Goal: Task Accomplishment & Management: Manage account settings

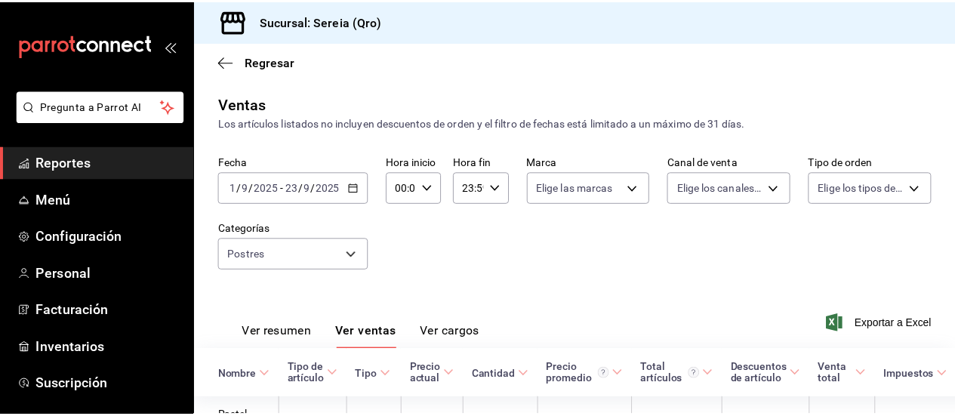
scroll to position [141, 0]
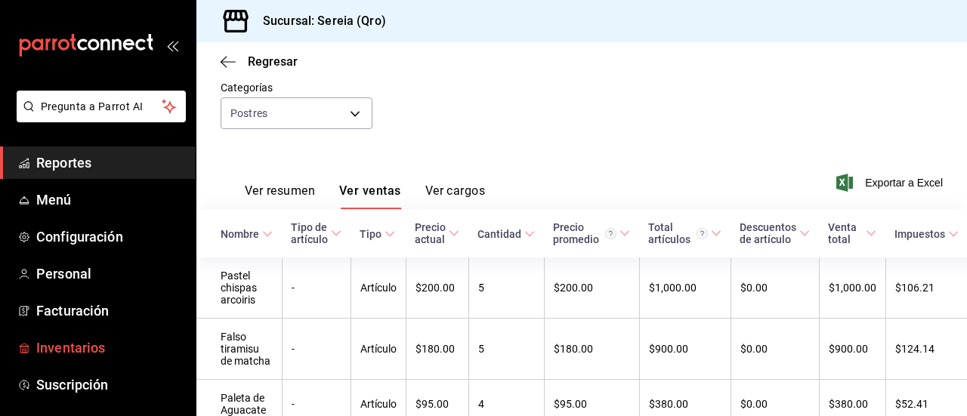
click at [61, 353] on span "Inventarios" at bounding box center [109, 348] width 147 height 20
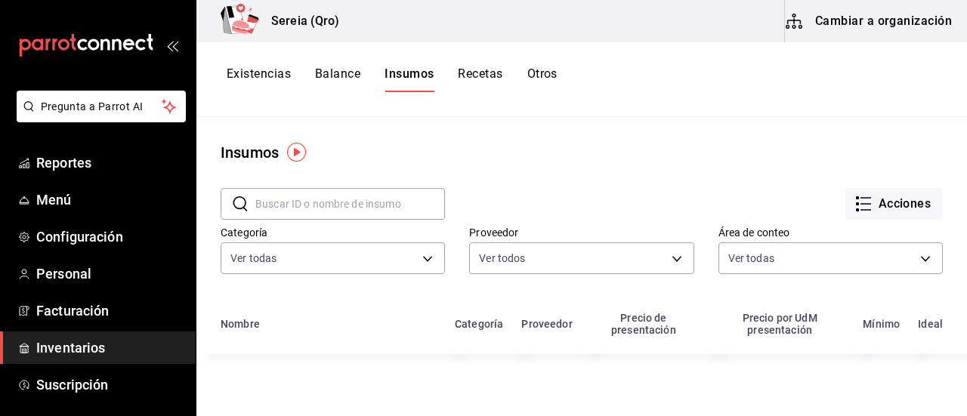
click at [868, 26] on button "Cambiar a organización" at bounding box center [870, 21] width 170 height 42
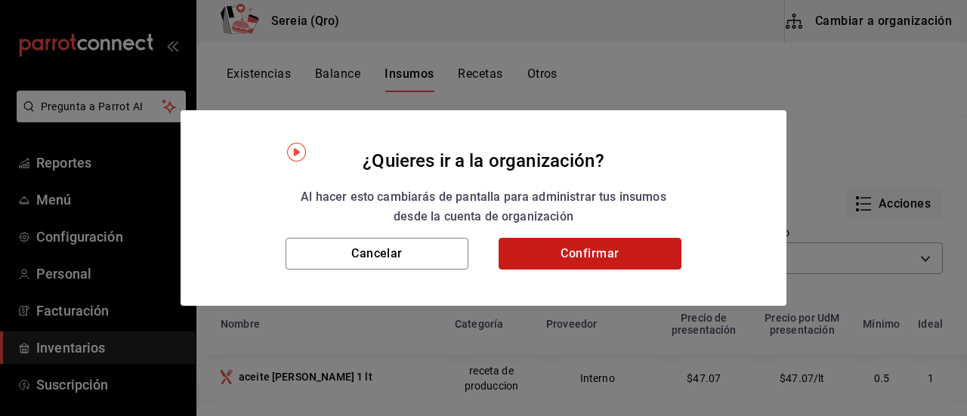
click at [581, 262] on button "Confirmar" at bounding box center [589, 254] width 183 height 32
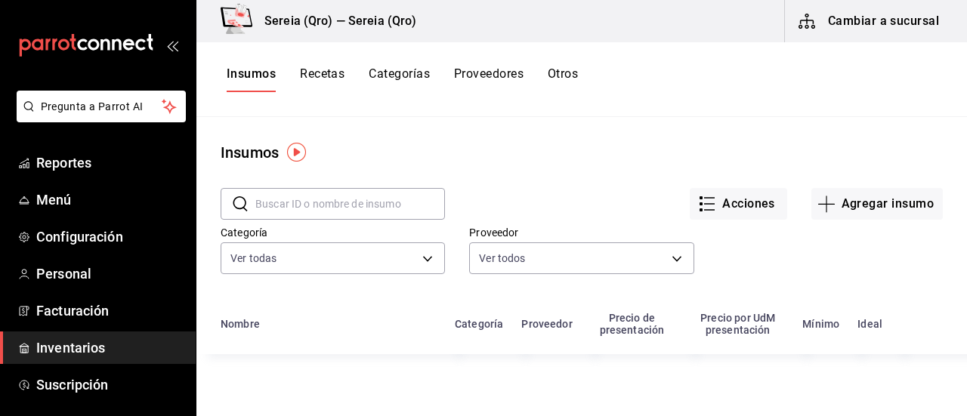
click at [301, 205] on input "text" at bounding box center [350, 204] width 190 height 30
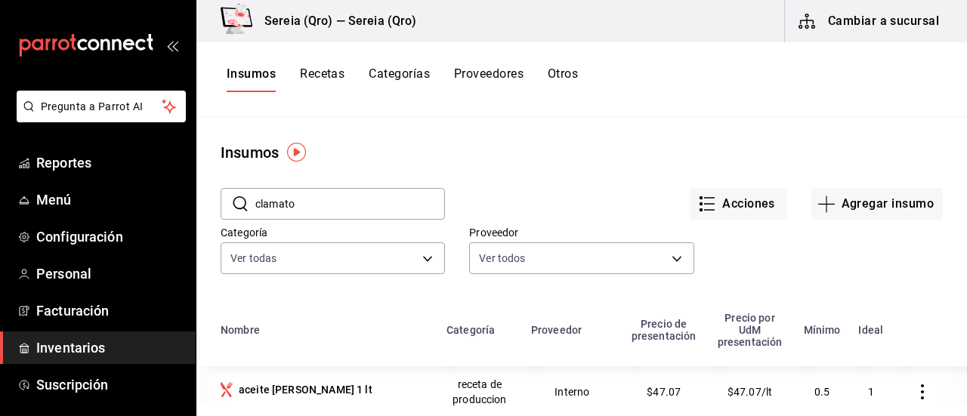
type input "clamato"
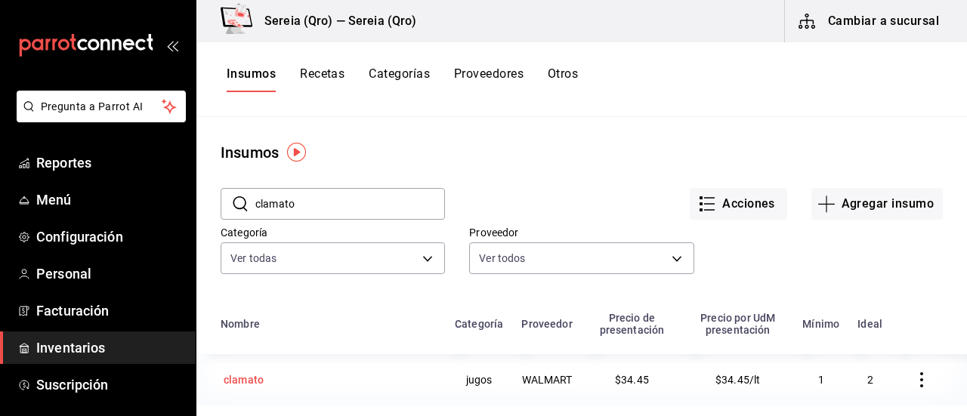
click at [258, 378] on div "clamato" at bounding box center [244, 379] width 40 height 15
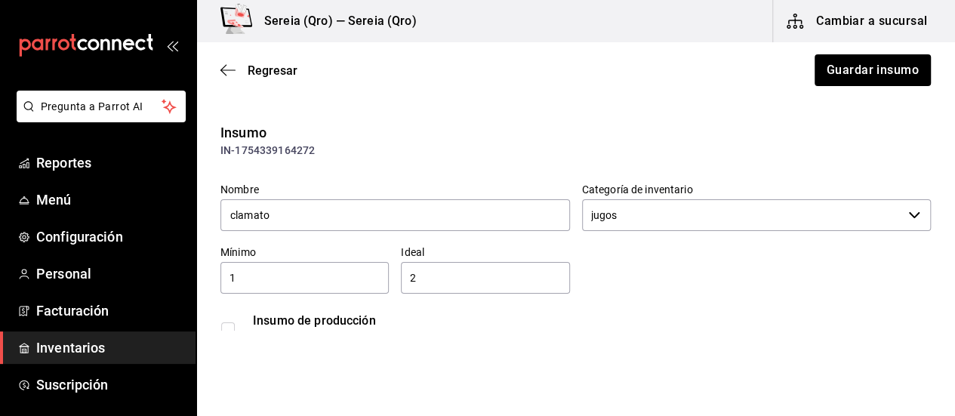
type input "$39.96"
click at [229, 73] on icon "button" at bounding box center [228, 70] width 15 height 14
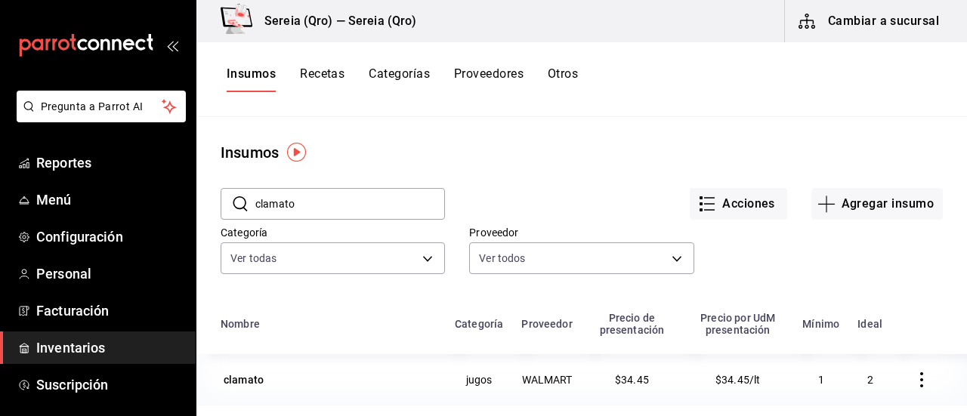
drag, startPoint x: 301, startPoint y: 202, endPoint x: 228, endPoint y: 203, distance: 73.3
click at [228, 203] on div "​ clamato ​" at bounding box center [333, 204] width 224 height 32
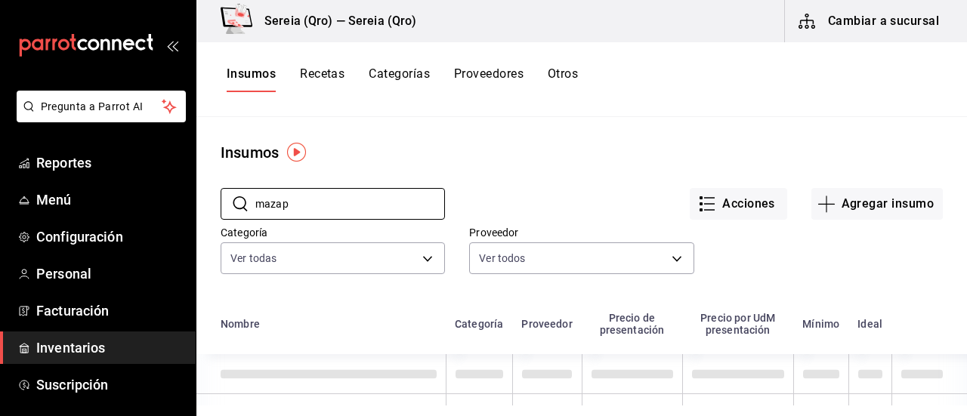
type input "mazap"
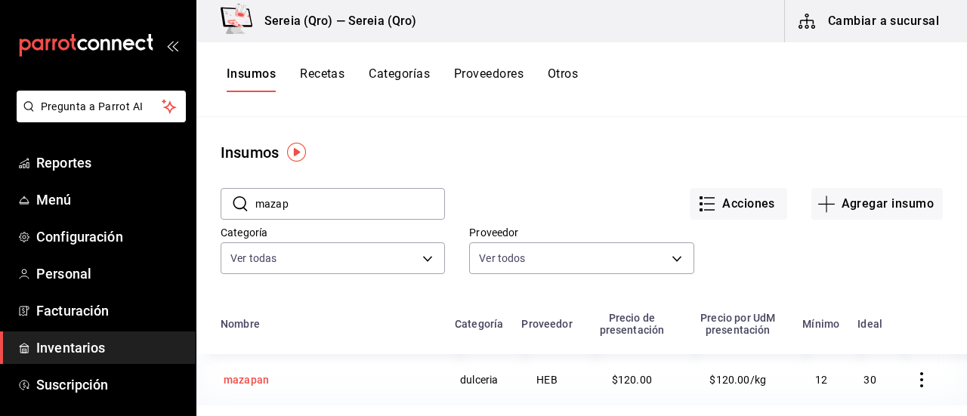
click at [263, 384] on div "mazapan" at bounding box center [246, 379] width 45 height 15
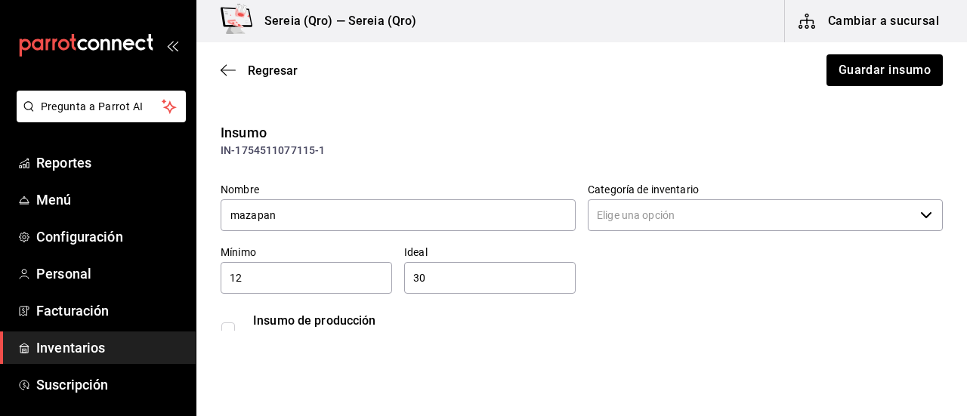
type input "dulceria"
type input "HEB"
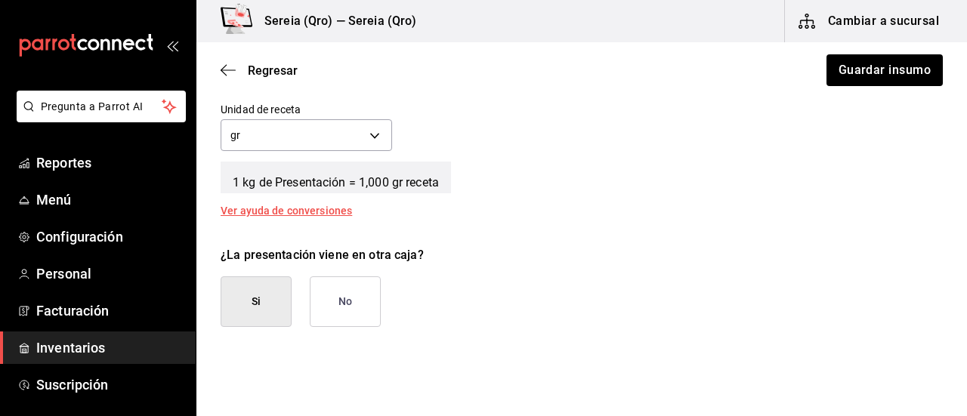
scroll to position [680, 0]
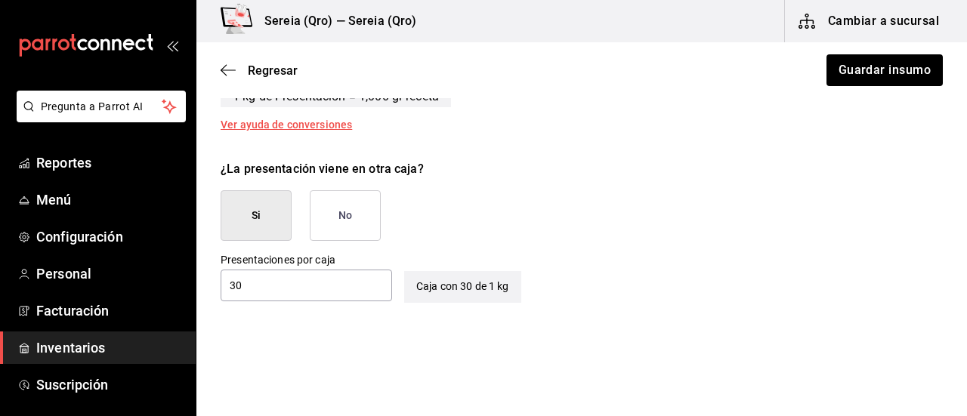
click at [355, 211] on button "No" at bounding box center [345, 215] width 71 height 51
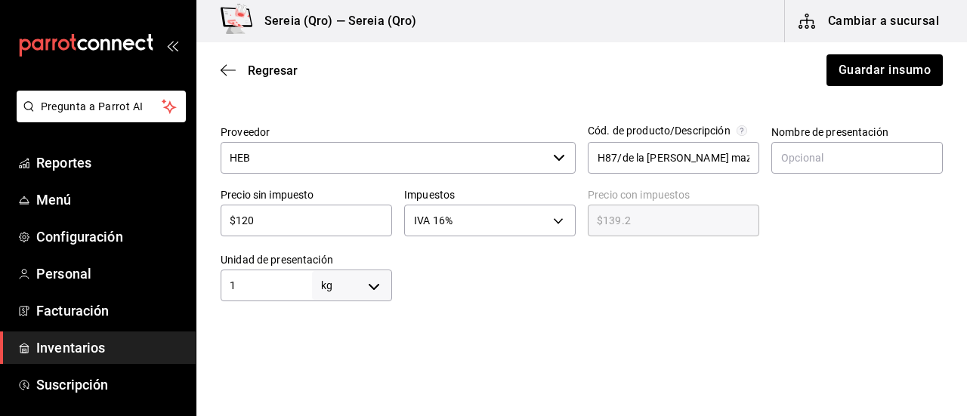
scroll to position [314, 0]
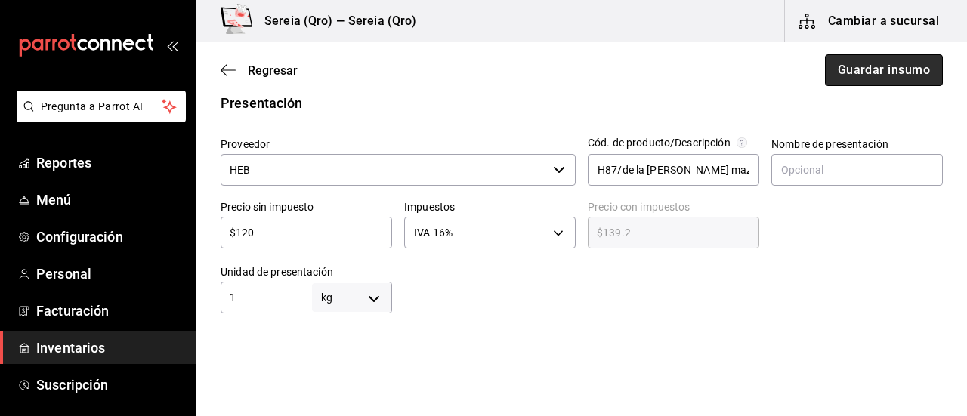
click at [862, 73] on button "Guardar insumo" at bounding box center [884, 70] width 118 height 32
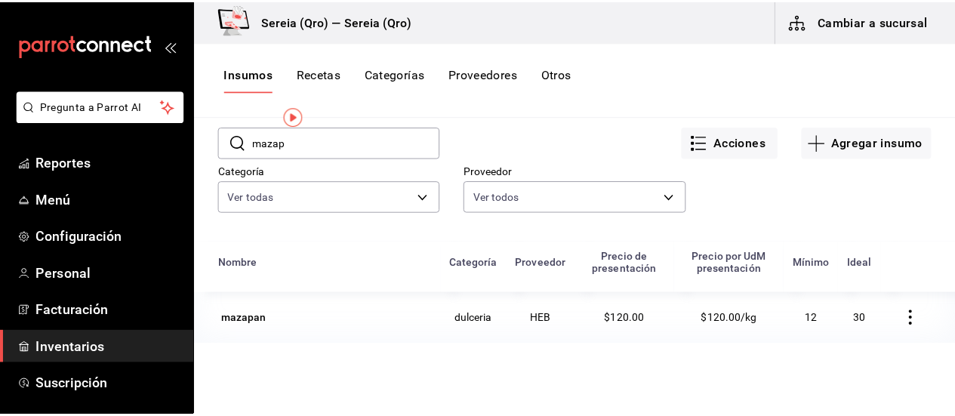
scroll to position [35, 0]
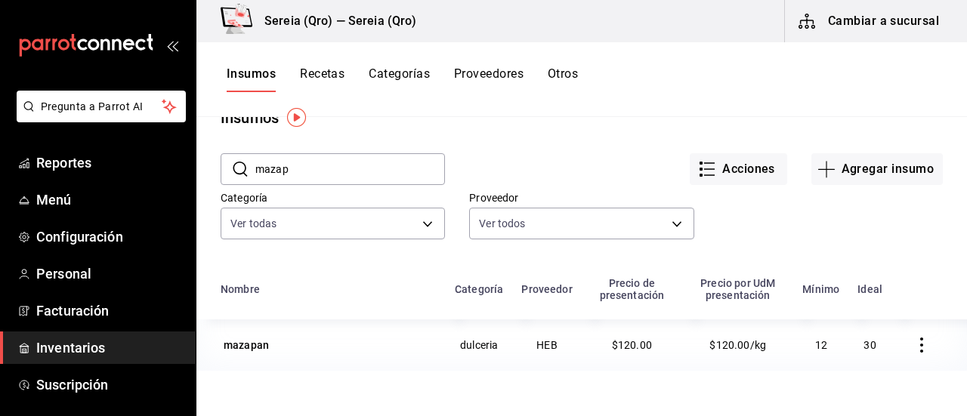
drag, startPoint x: 287, startPoint y: 170, endPoint x: 260, endPoint y: 172, distance: 27.3
click at [260, 172] on input "mazap" at bounding box center [350, 169] width 190 height 30
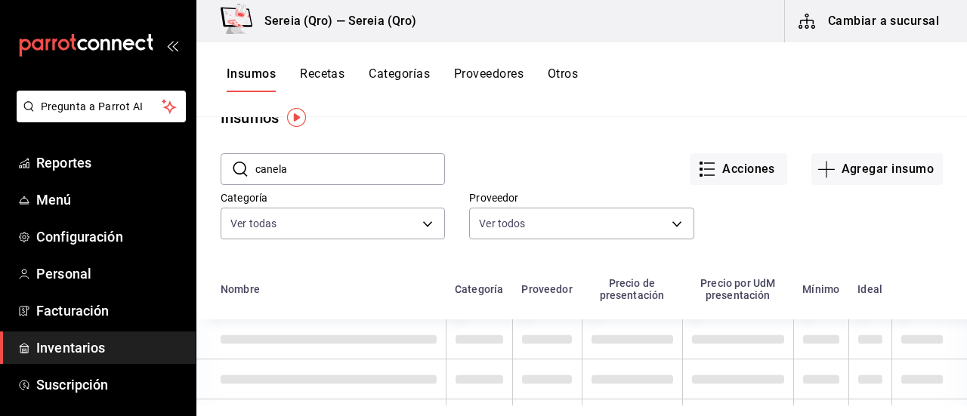
type input "canela"
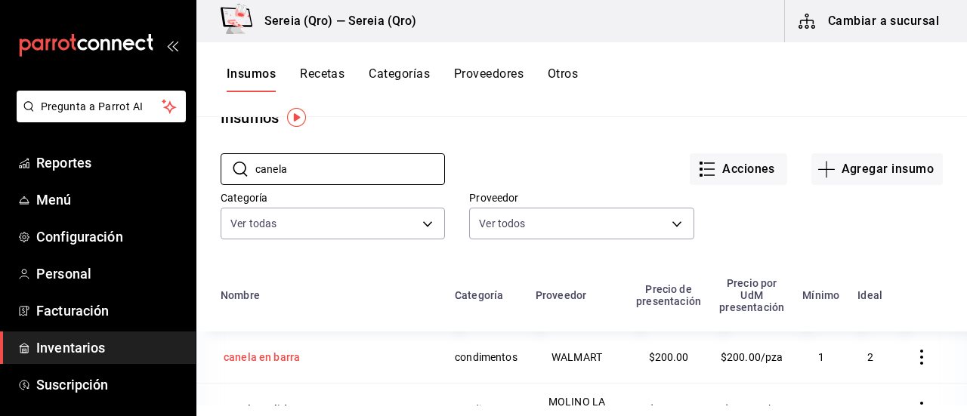
click at [284, 354] on div "canela en barra" at bounding box center [262, 357] width 76 height 15
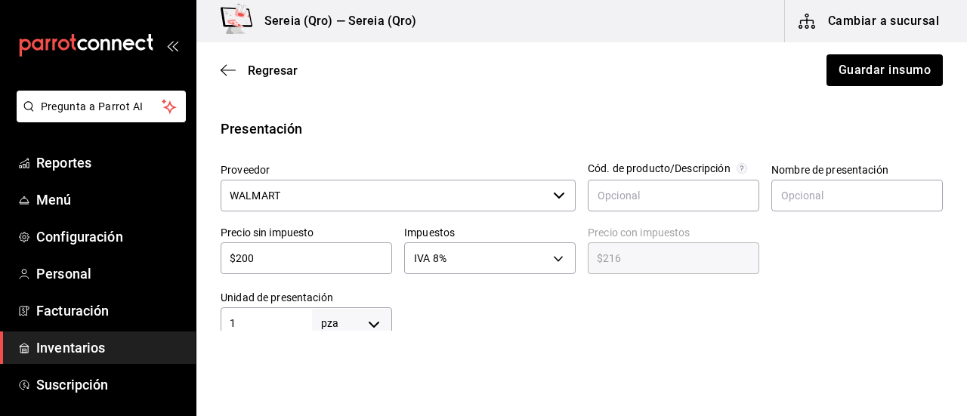
scroll to position [302, 0]
